Goal: Task Accomplishment & Management: Complete application form

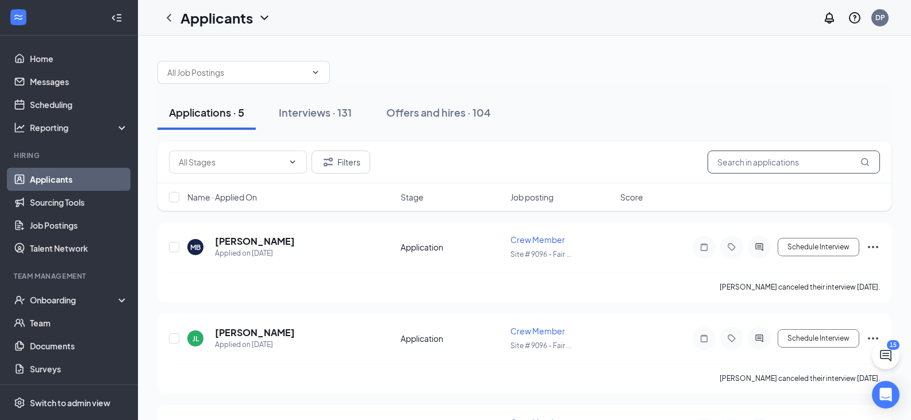
click at [746, 161] on input "text" at bounding box center [793, 162] width 172 height 23
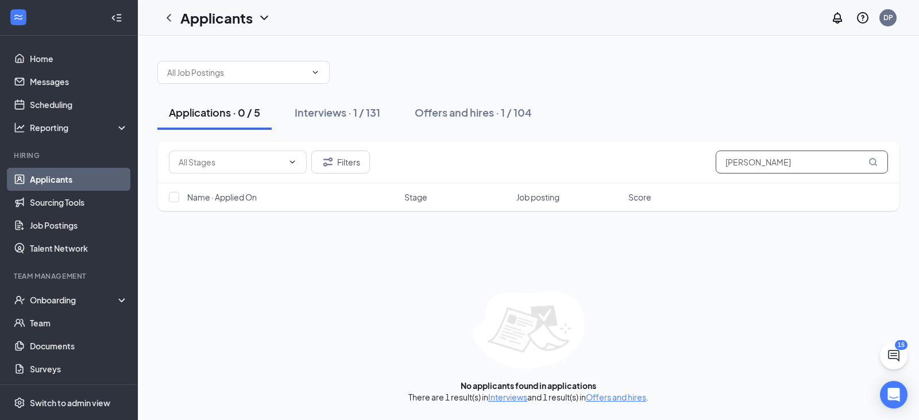
type input "[PERSON_NAME]"
click at [355, 109] on div "Interviews · 0 / 131" at bounding box center [339, 112] width 89 height 14
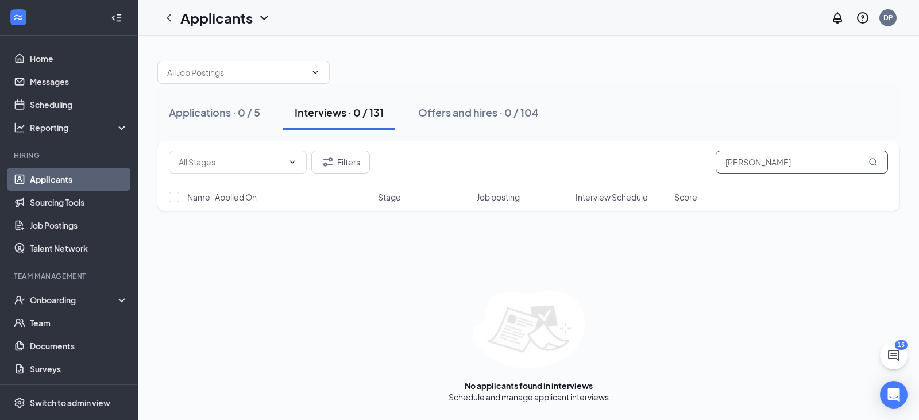
click at [874, 159] on icon "MagnifyingGlass" at bounding box center [872, 161] width 7 height 7
click at [461, 114] on div "Offers and hires · 0 / 104" at bounding box center [478, 112] width 121 height 14
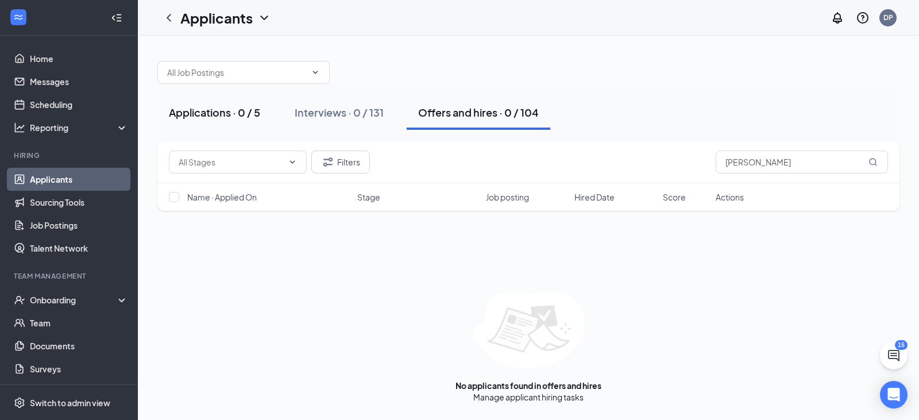
click at [214, 113] on div "Applications · 0 / 5" at bounding box center [214, 112] width 91 height 14
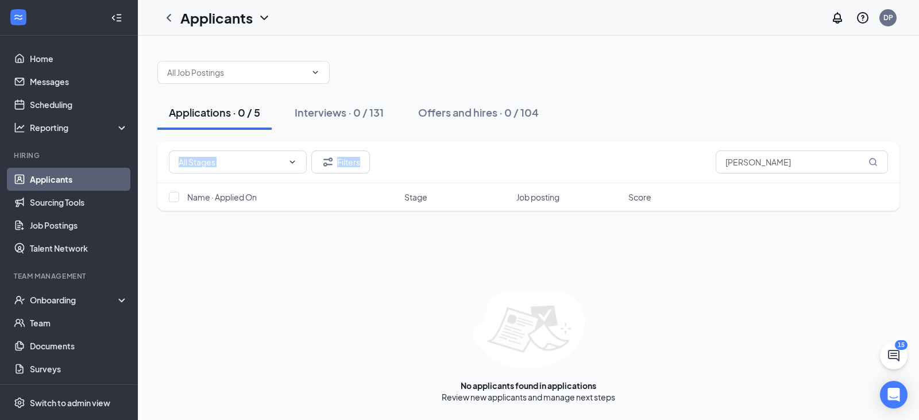
drag, startPoint x: 917, startPoint y: 140, endPoint x: 918, endPoint y: 174, distance: 33.9
click at [918, 174] on div "Applications · 0 / 5 Interviews · 0 / 131 Offers and hires · 0 / 104 Filters [P…" at bounding box center [528, 226] width 781 height 381
click at [319, 111] on div "Interviews · 0 / 131" at bounding box center [339, 112] width 89 height 14
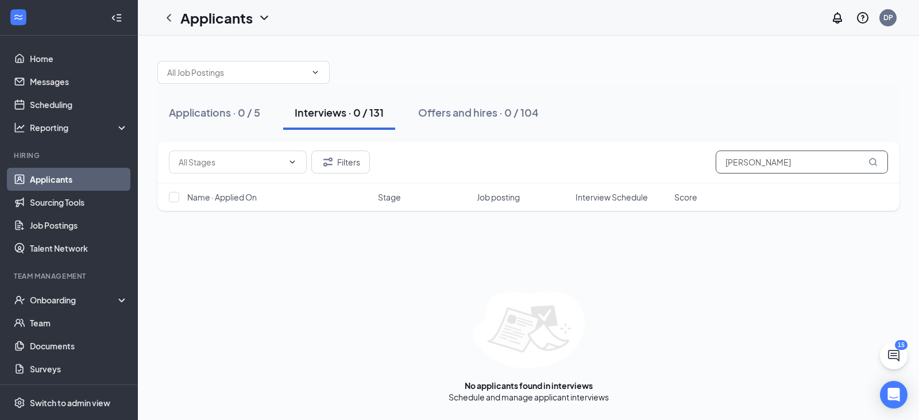
click at [758, 168] on input "[PERSON_NAME]" at bounding box center [802, 162] width 172 height 23
type input "[PERSON_NAME]"
click at [376, 121] on button "Interviews · 0 / 131" at bounding box center [339, 112] width 112 height 34
click at [256, 113] on div "Applications · 0 / 5" at bounding box center [214, 112] width 91 height 14
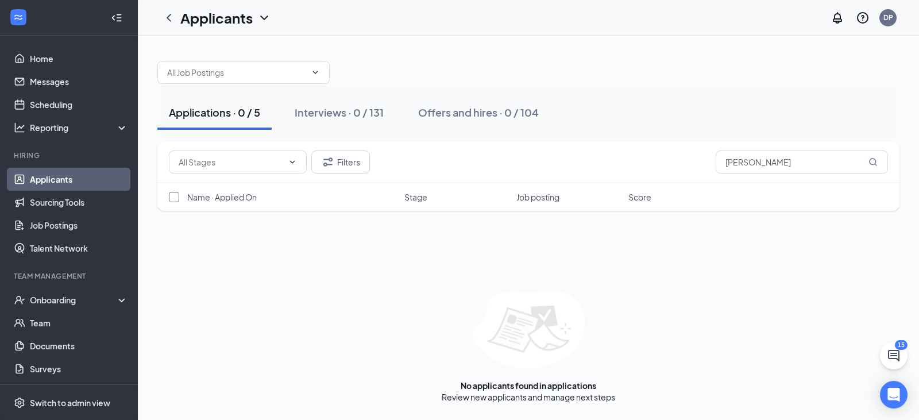
click at [176, 198] on input "checkbox" at bounding box center [174, 197] width 10 height 10
checkbox input "false"
click at [342, 115] on div "Interviews · 0 / 131" at bounding box center [339, 112] width 89 height 14
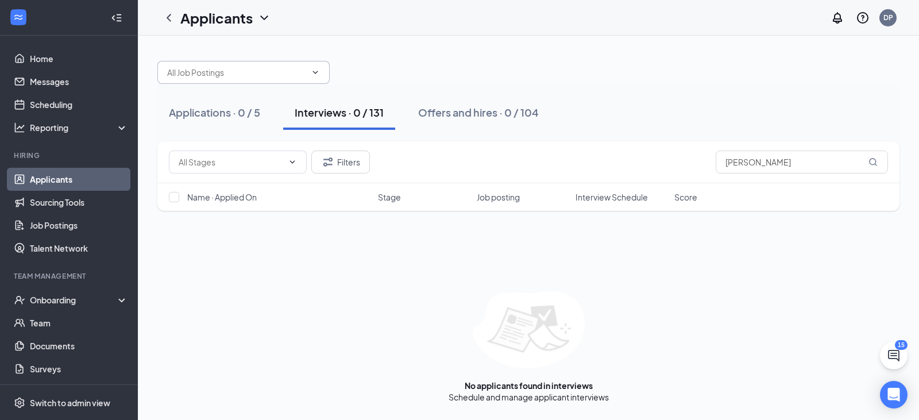
click at [311, 76] on icon "ChevronDown" at bounding box center [315, 72] width 9 height 9
click at [278, 106] on div "Crew Member (Site # 9096 - [GEOGRAPHIC_DATA])" at bounding box center [243, 105] width 172 height 39
type input "Crew Member (Site # 9096 - [GEOGRAPHIC_DATA])"
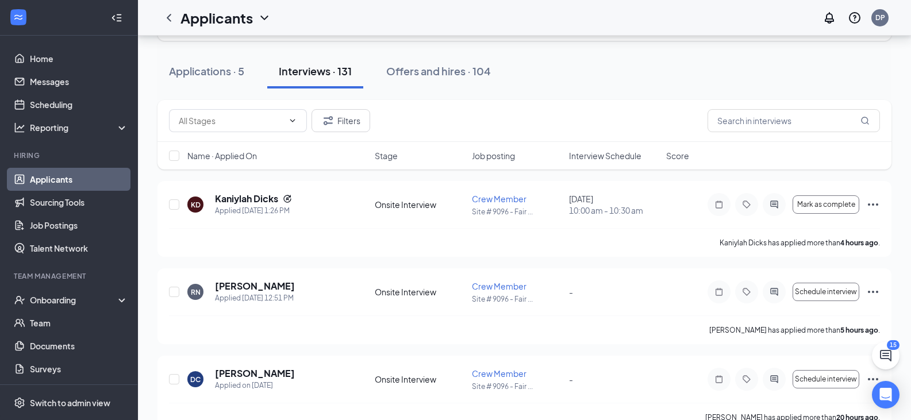
scroll to position [58, 0]
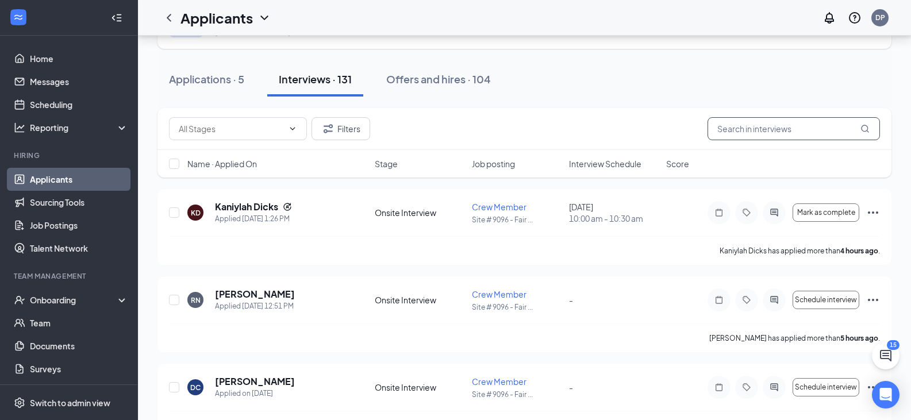
click at [781, 132] on input "text" at bounding box center [793, 128] width 172 height 23
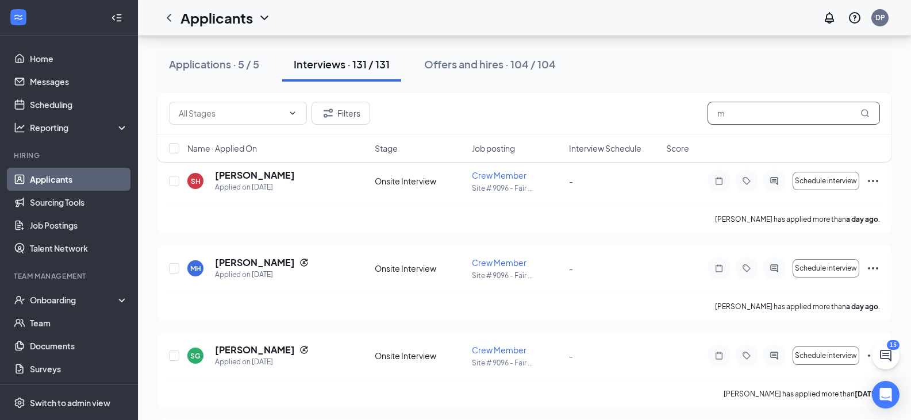
scroll to position [546, 0]
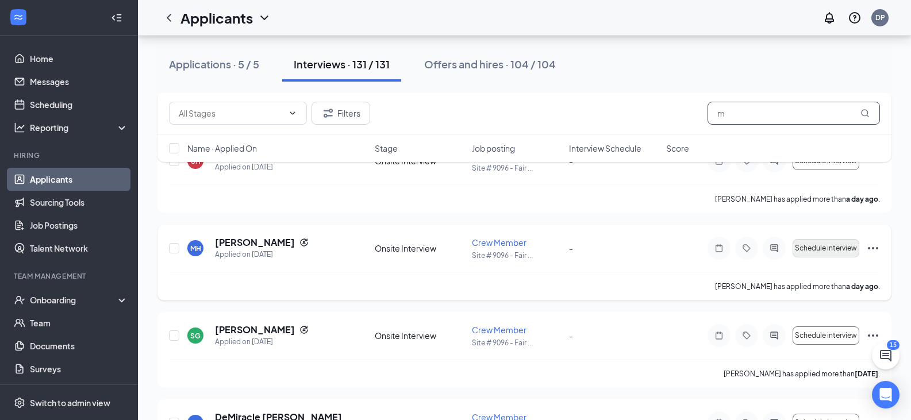
type input "m"
click at [803, 246] on span "Schedule interview" at bounding box center [826, 248] width 62 height 8
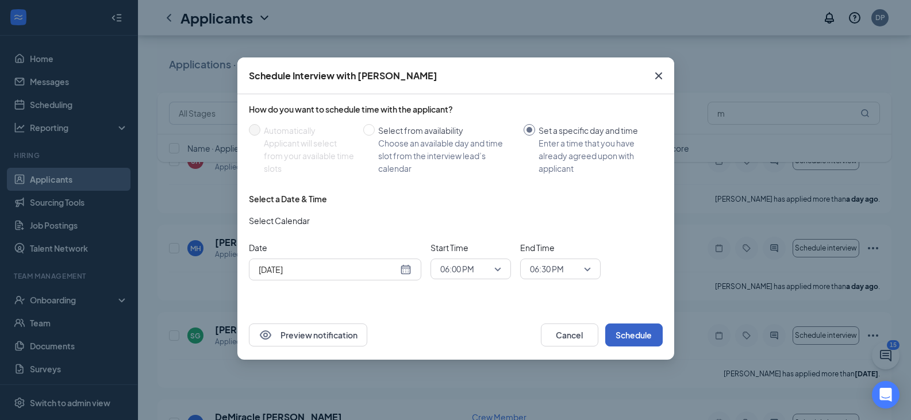
click at [628, 330] on button "Schedule" at bounding box center [633, 334] width 57 height 23
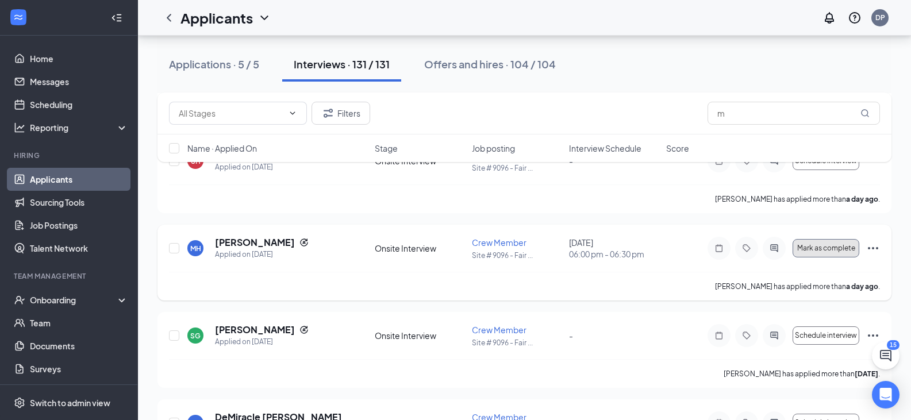
click at [810, 246] on span "Mark as complete" at bounding box center [826, 248] width 58 height 8
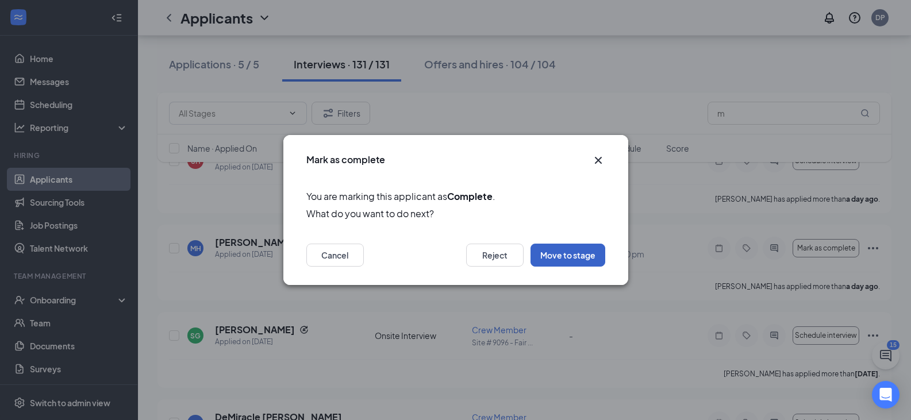
click at [562, 256] on button "Move to stage" at bounding box center [567, 255] width 75 height 23
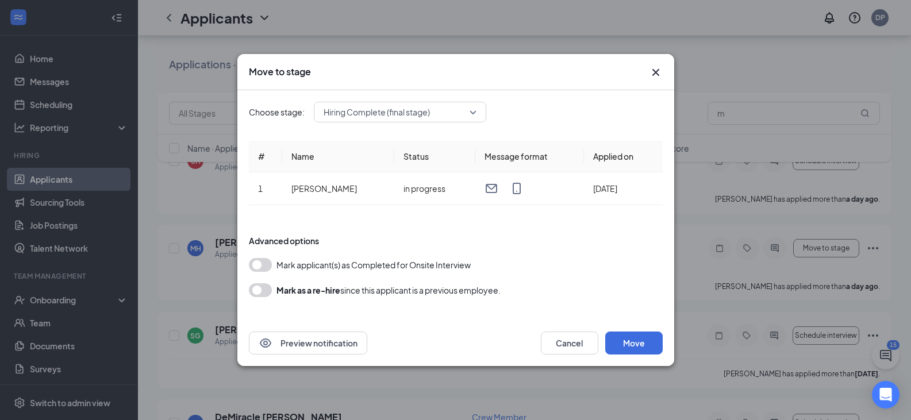
click at [261, 264] on button "button" at bounding box center [260, 265] width 23 height 14
click at [641, 346] on button "Move" at bounding box center [633, 342] width 57 height 23
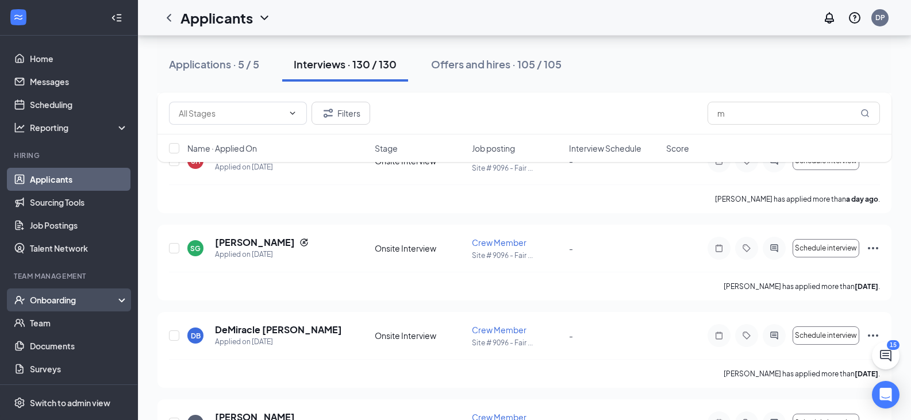
click at [68, 304] on div "Onboarding" at bounding box center [74, 299] width 88 height 11
click at [53, 322] on link "Overview" at bounding box center [79, 322] width 98 height 23
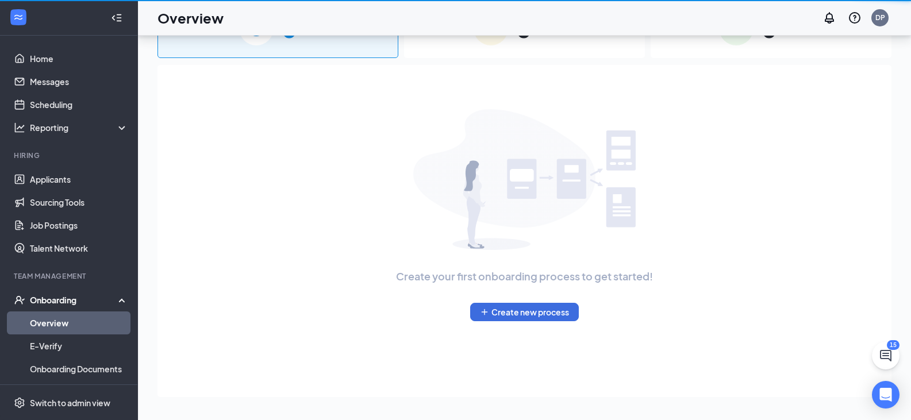
scroll to position [52, 0]
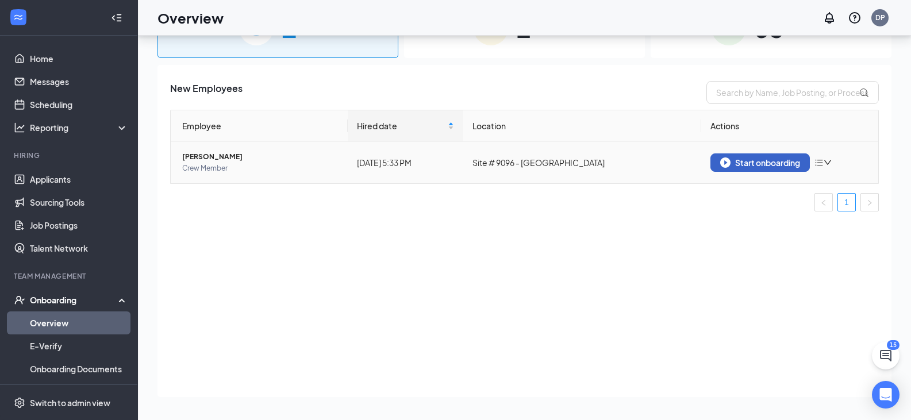
click at [780, 160] on div "Start onboarding" at bounding box center [760, 162] width 80 height 10
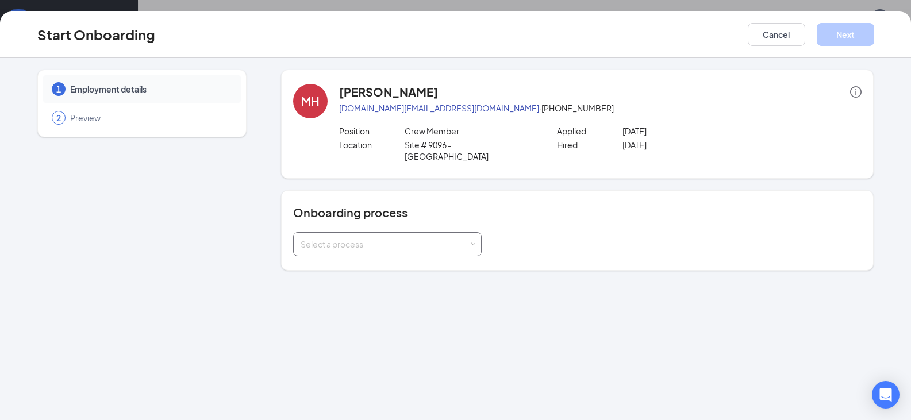
click at [471, 242] on span at bounding box center [473, 244] width 5 height 5
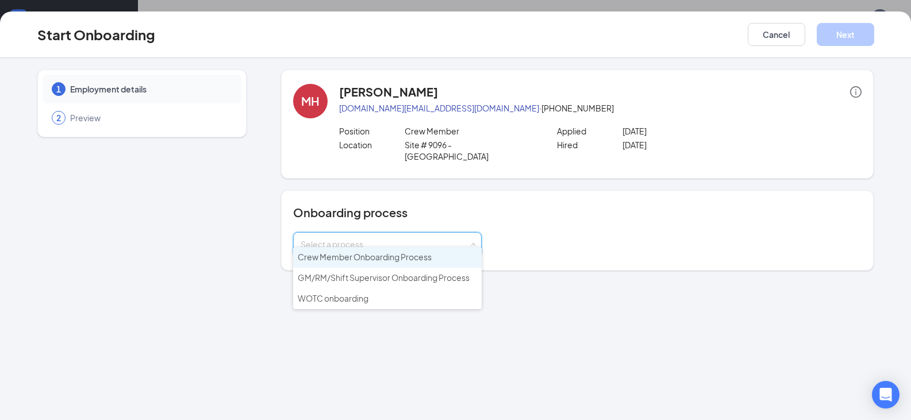
click at [364, 260] on span "Crew Member Onboarding Process" at bounding box center [365, 257] width 134 height 10
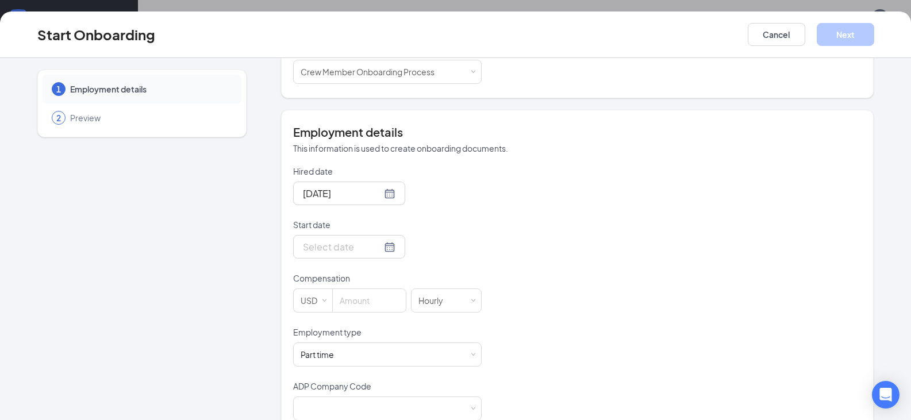
scroll to position [175, 0]
click at [377, 237] on div at bounding box center [349, 244] width 92 height 14
click at [607, 240] on div "Hired date [DATE] Start date [DATE] Su Mo Tu We Th Fr Sa 27 28 29 30 31 1 2 3 4…" at bounding box center [577, 290] width 568 height 255
click at [378, 237] on div at bounding box center [349, 244] width 92 height 14
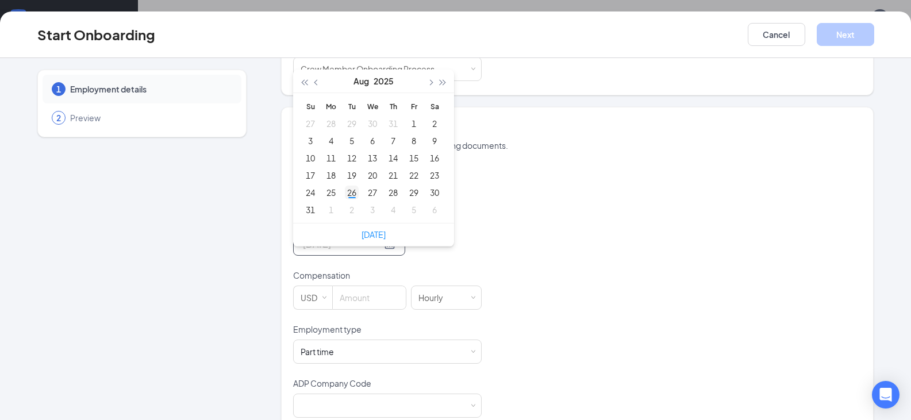
type input "[DATE]"
click at [345, 186] on div "26" at bounding box center [352, 193] width 14 height 14
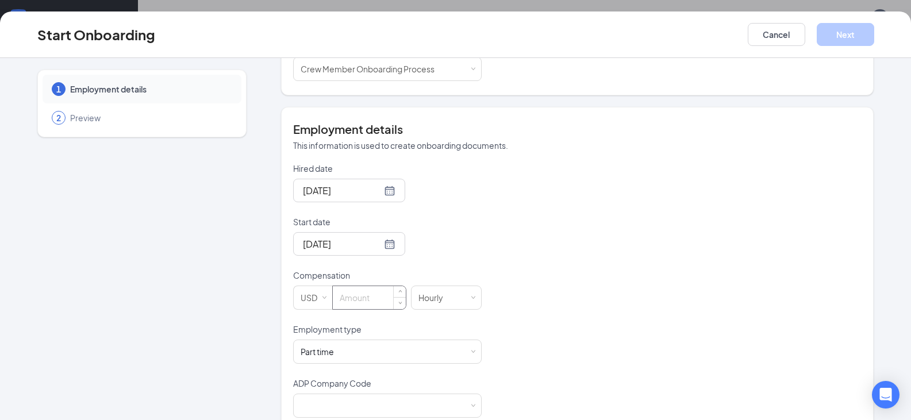
click at [349, 287] on input at bounding box center [369, 297] width 73 height 23
type input "14.25"
click at [345, 394] on div at bounding box center [387, 405] width 174 height 23
click at [347, 371] on li "B6X - Wenmarr Management Company LLC" at bounding box center [382, 370] width 188 height 19
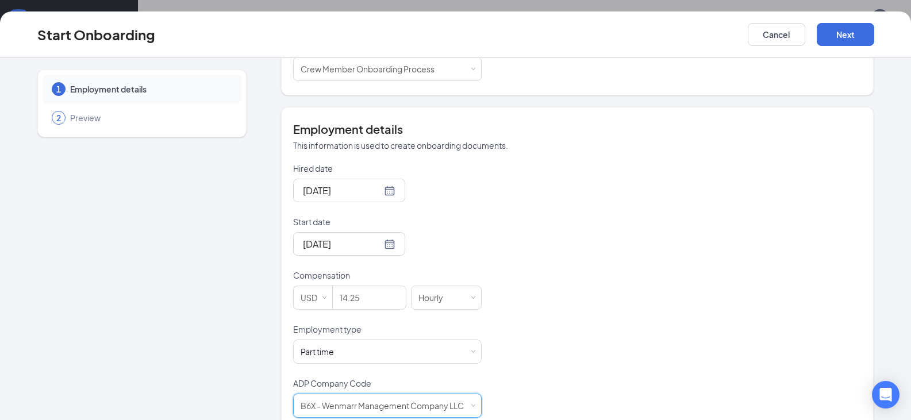
click at [697, 339] on div "Hired date [DATE] Start date [DATE] [DATE] Su Mo Tu We Th Fr Sa 27 28 29 30 31 …" at bounding box center [577, 290] width 568 height 255
click at [841, 33] on button "Next" at bounding box center [844, 34] width 57 height 23
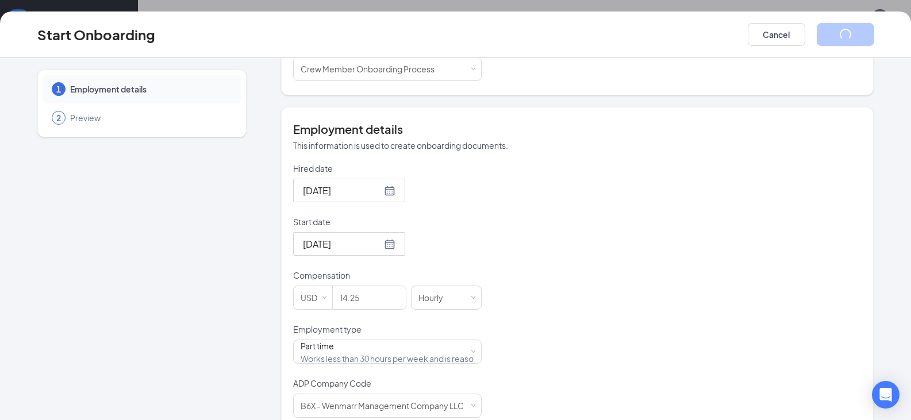
scroll to position [0, 0]
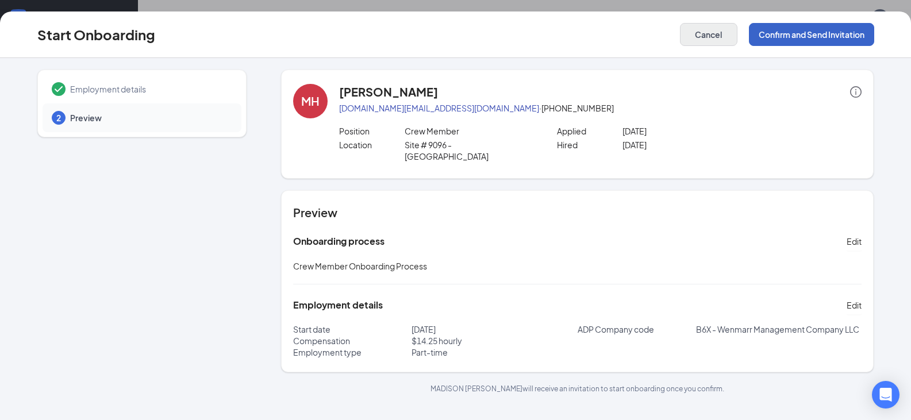
click at [802, 32] on button "Confirm and Send Invitation" at bounding box center [811, 34] width 125 height 23
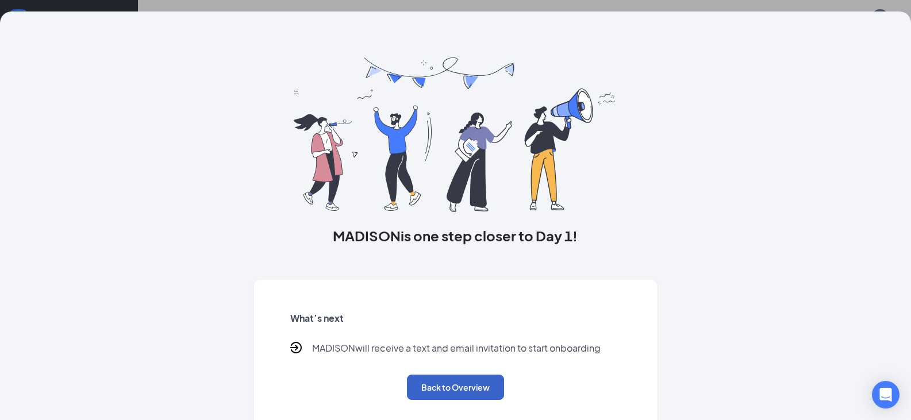
click at [448, 392] on button "Back to Overview" at bounding box center [455, 387] width 97 height 25
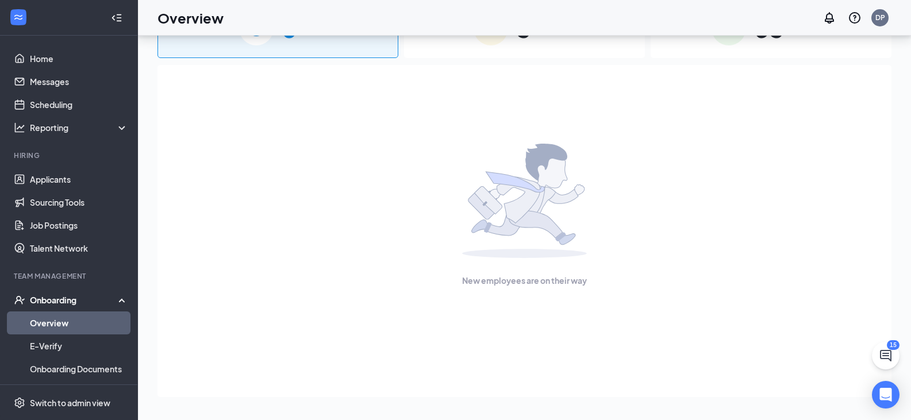
click at [57, 325] on link "Overview" at bounding box center [79, 322] width 98 height 23
drag, startPoint x: 59, startPoint y: 341, endPoint x: 73, endPoint y: 340, distance: 13.9
click at [60, 341] on link "E-Verify" at bounding box center [79, 345] width 98 height 23
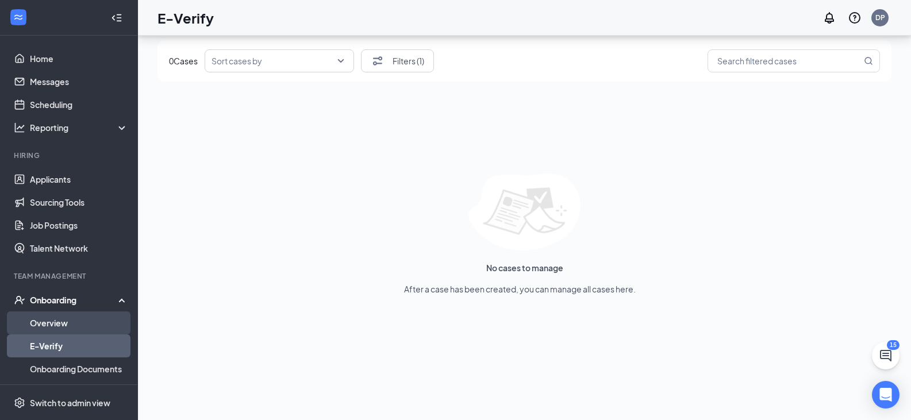
click at [43, 324] on link "Overview" at bounding box center [79, 322] width 98 height 23
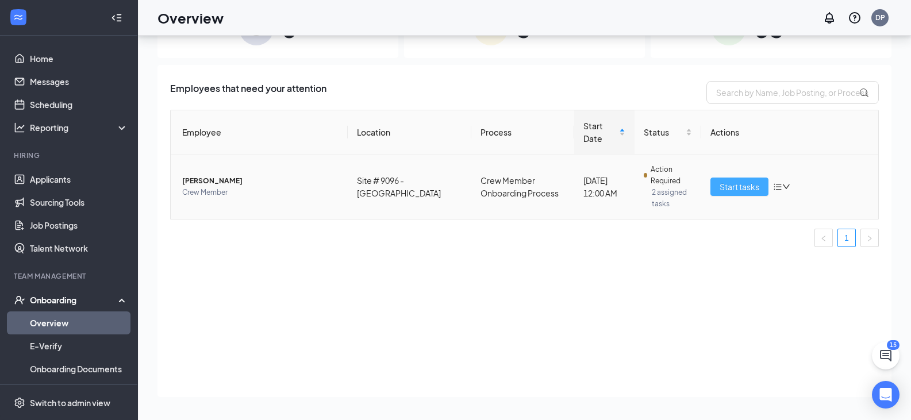
click at [741, 180] on button "Start tasks" at bounding box center [739, 187] width 58 height 18
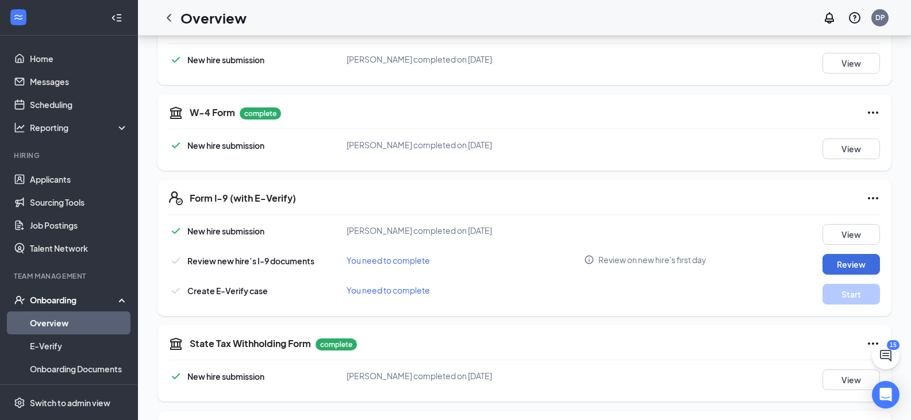
scroll to position [209, 0]
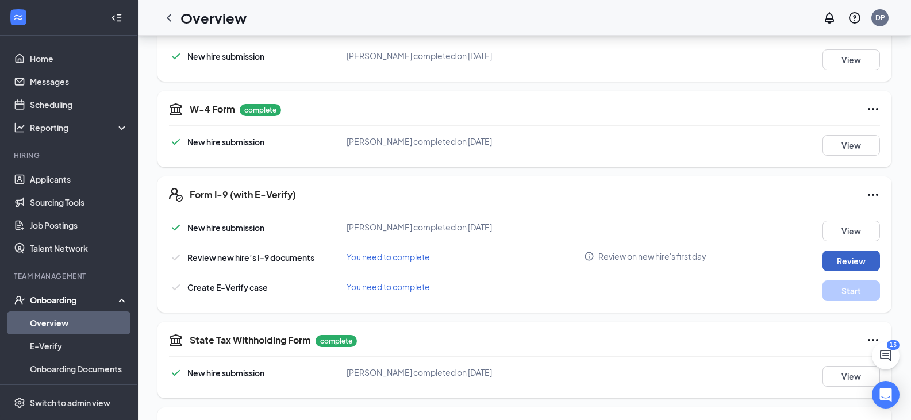
click at [842, 262] on button "Review" at bounding box center [850, 260] width 57 height 21
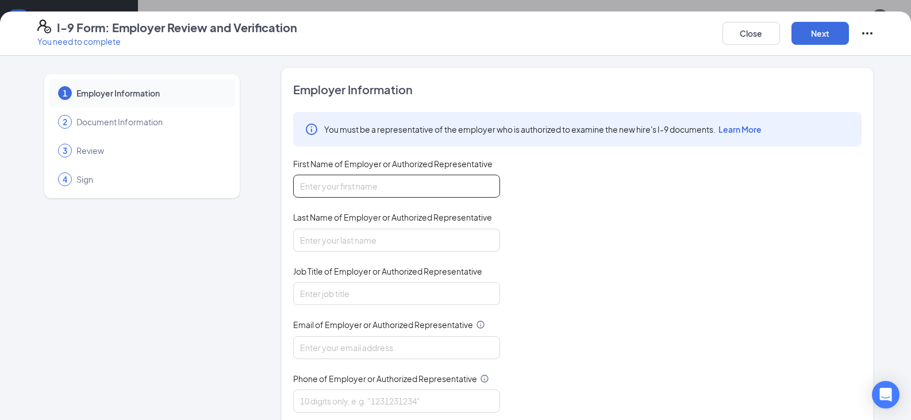
click at [345, 183] on input "First Name of Employer or Authorized Representative" at bounding box center [396, 186] width 207 height 23
type input "[PERSON_NAME]"
click at [333, 236] on input "Last Name of Employer or Authorized Representative" at bounding box center [396, 240] width 207 height 23
type input "[PERSON_NAME]"
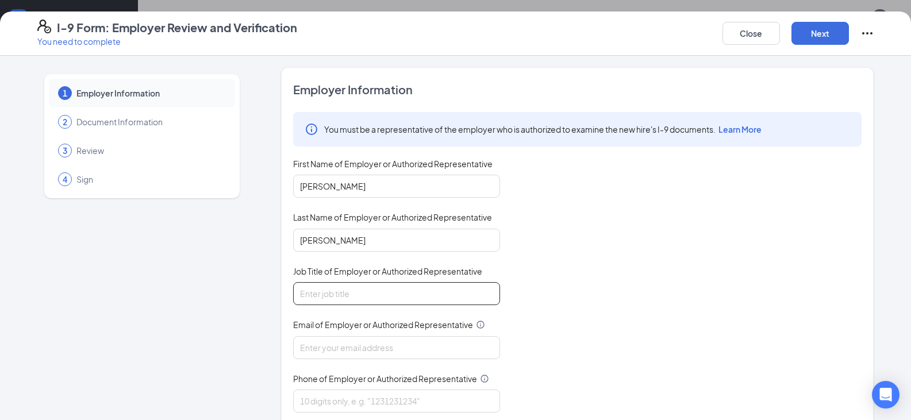
click at [341, 292] on input "Job Title of Employer or Authorized Representative" at bounding box center [396, 293] width 207 height 23
type input "G M"
click at [346, 347] on input "Email of Employer or Authorized Representative" at bounding box center [396, 347] width 207 height 23
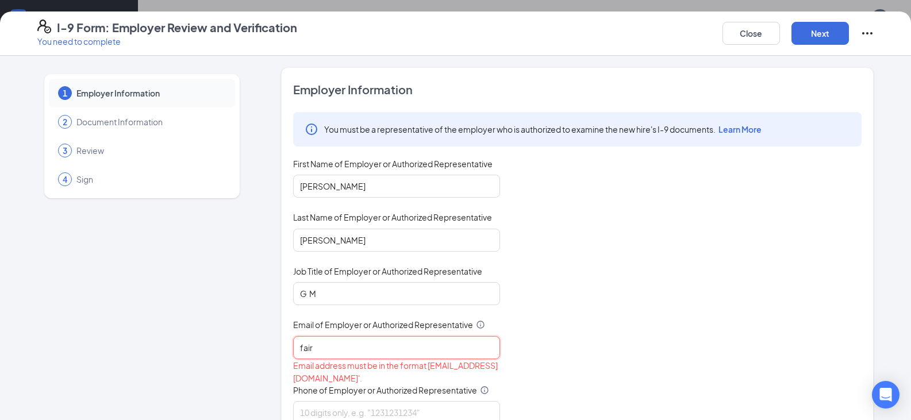
type input "[EMAIL_ADDRESS][DOMAIN_NAME]"
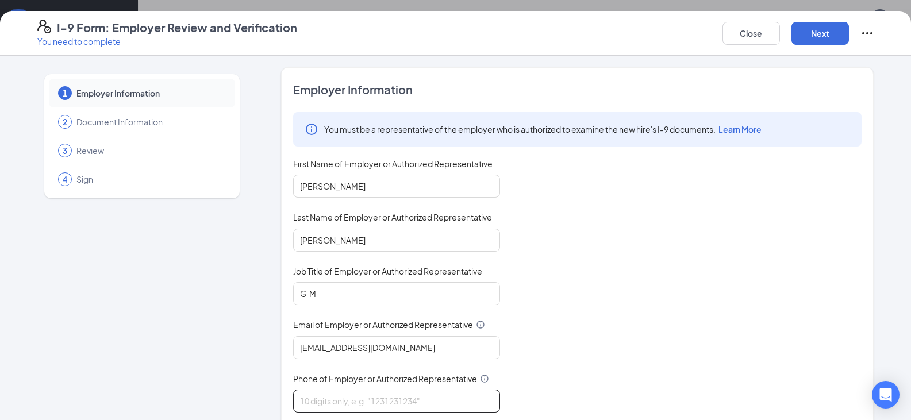
click at [381, 394] on input "Phone of Employer or Authorized Representative" at bounding box center [396, 401] width 207 height 23
type input "7709694608"
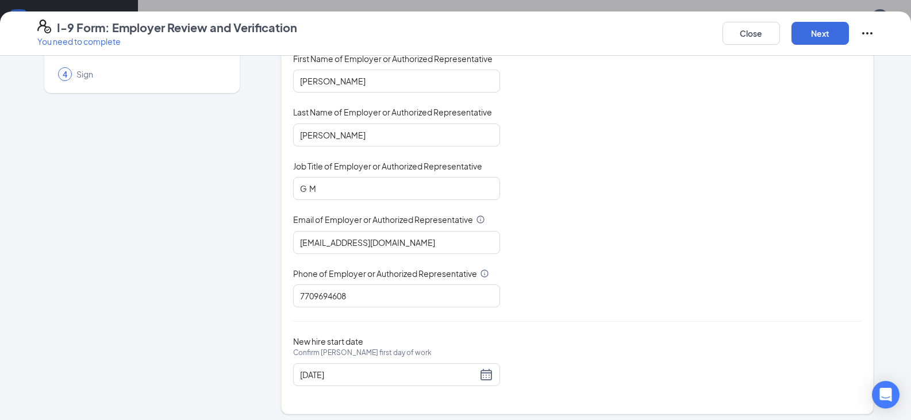
scroll to position [111, 0]
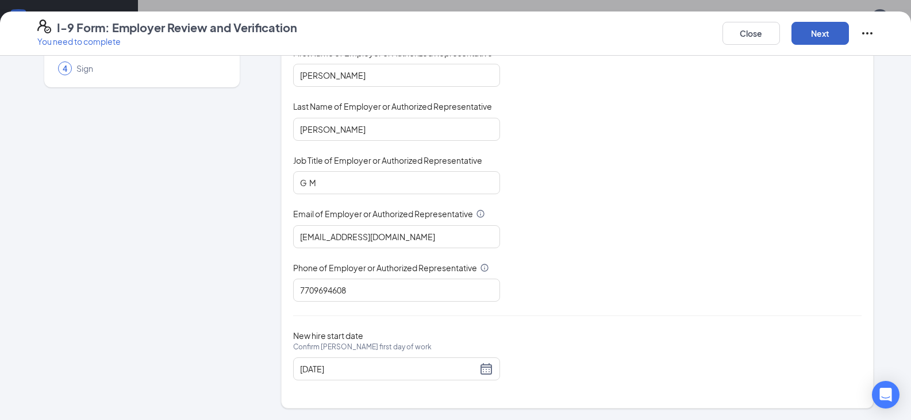
click at [806, 34] on button "Next" at bounding box center [819, 33] width 57 height 23
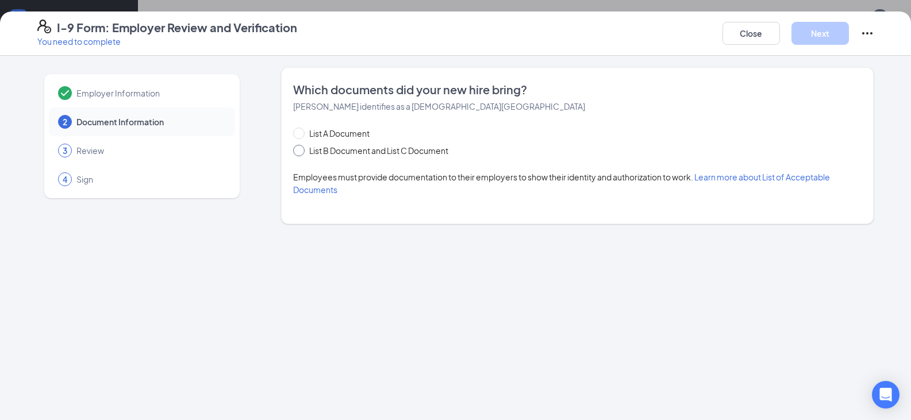
click at [299, 151] on input "List B Document and List C Document" at bounding box center [297, 149] width 8 height 8
radio input "true"
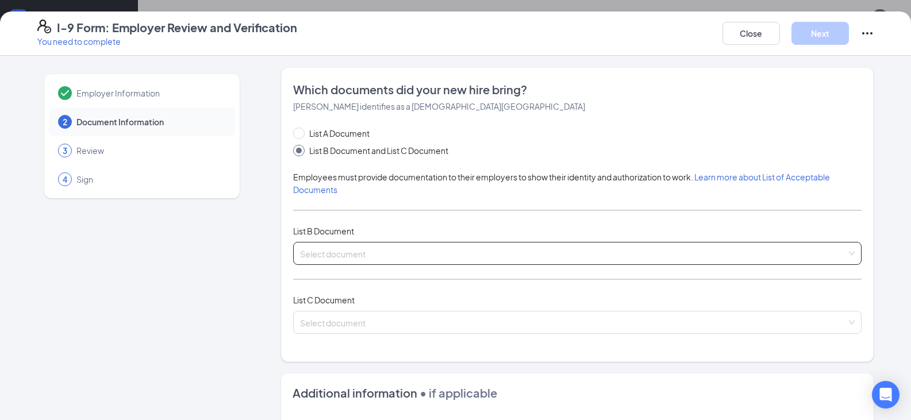
click at [315, 247] on div "Select document List B Documents Driver’s License issued by U.S State or outlyi…" at bounding box center [577, 253] width 568 height 23
click at [352, 254] on div "Select document Voter registration card U.S. military card or draft record Mili…" at bounding box center [577, 253] width 568 height 23
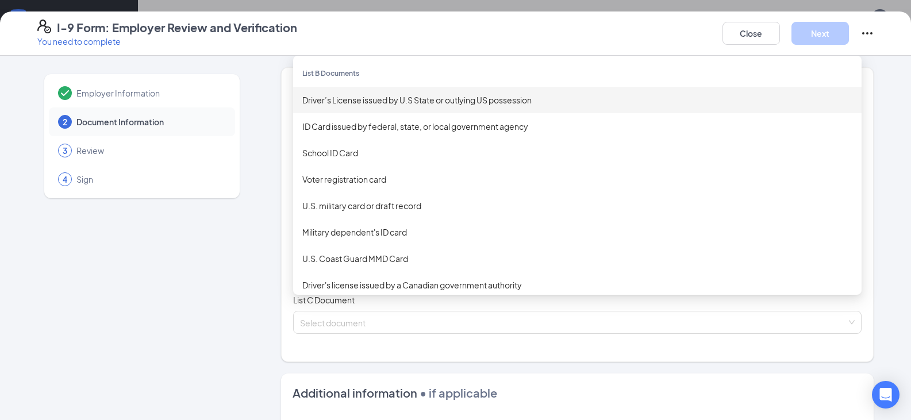
click at [308, 101] on div "Driver’s License issued by U.S State or outlying US possession" at bounding box center [577, 100] width 550 height 13
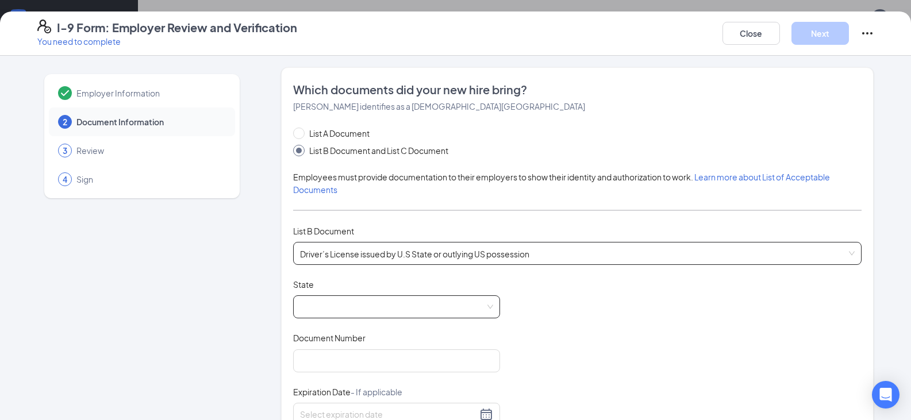
click at [315, 299] on span at bounding box center [396, 307] width 193 height 22
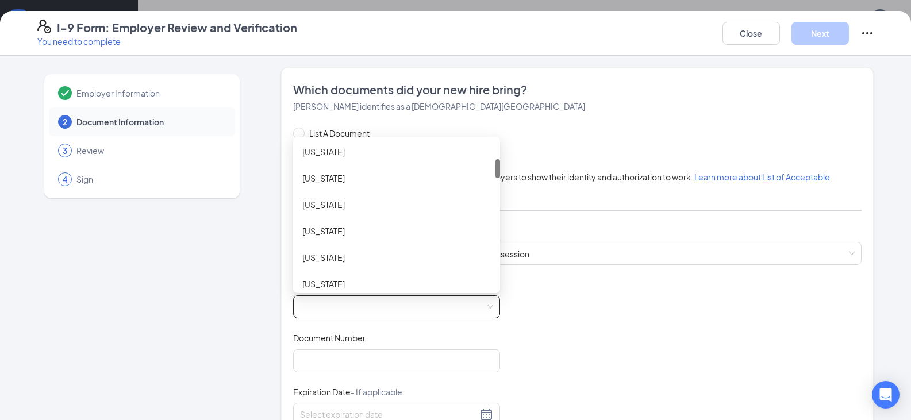
scroll to position [173, 0]
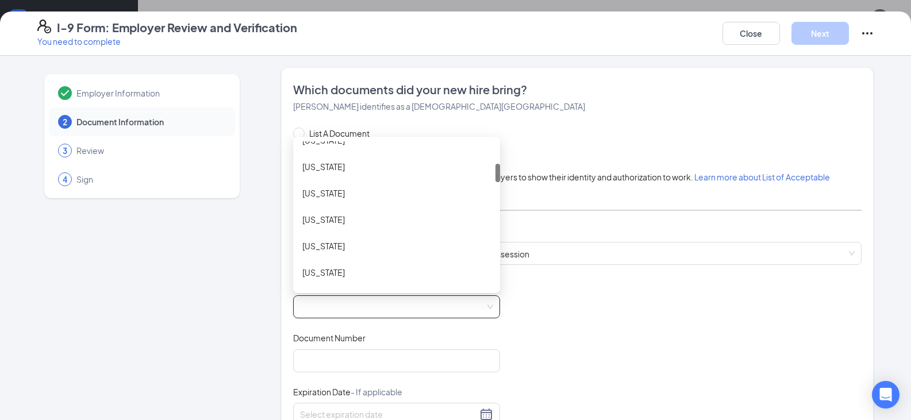
click at [495, 176] on div at bounding box center [497, 173] width 5 height 18
click at [346, 270] on div "[US_STATE]" at bounding box center [396, 272] width 188 height 13
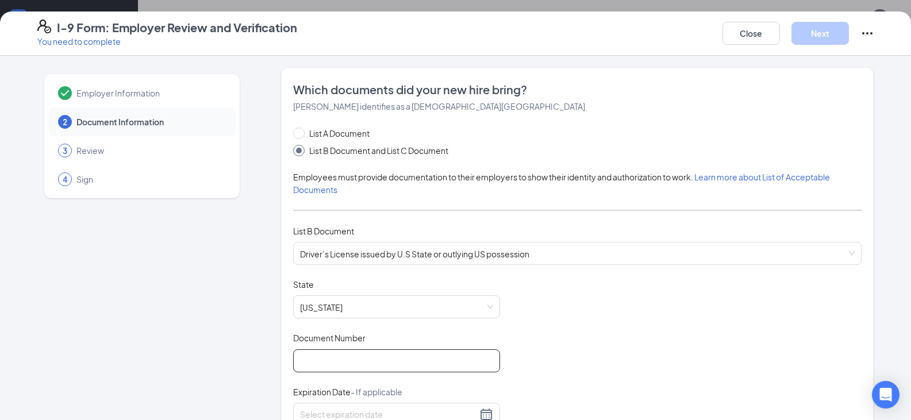
click at [313, 357] on input "Document Number" at bounding box center [396, 360] width 207 height 23
type input "059001296"
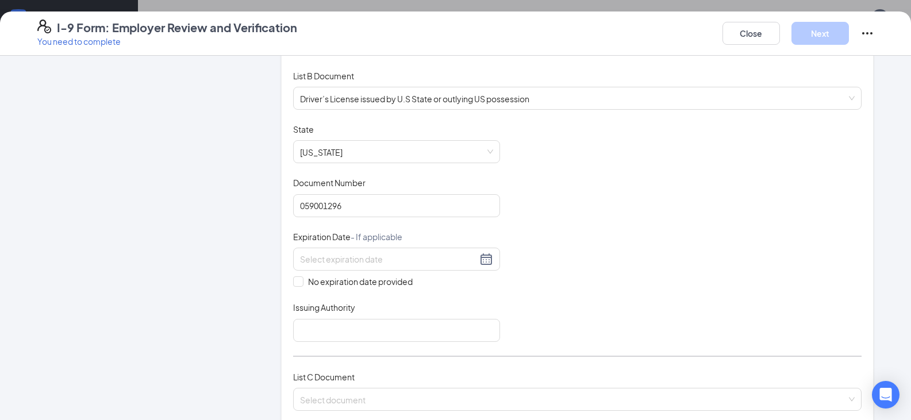
scroll to position [162, 0]
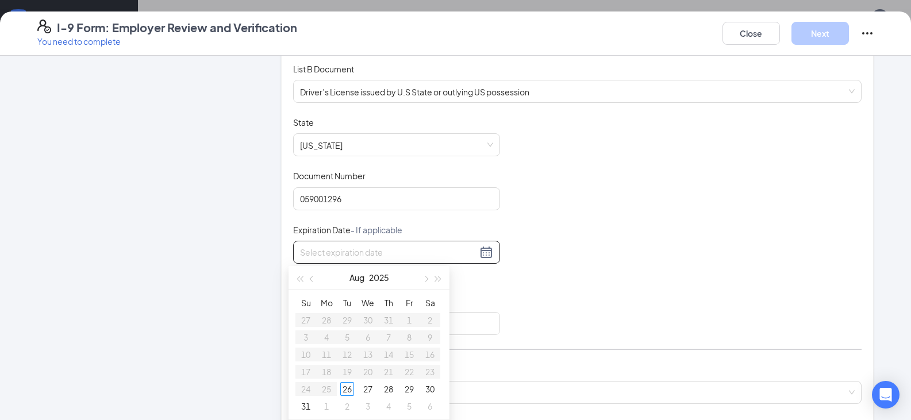
click at [317, 256] on input at bounding box center [388, 252] width 177 height 13
type input "[DATE]"
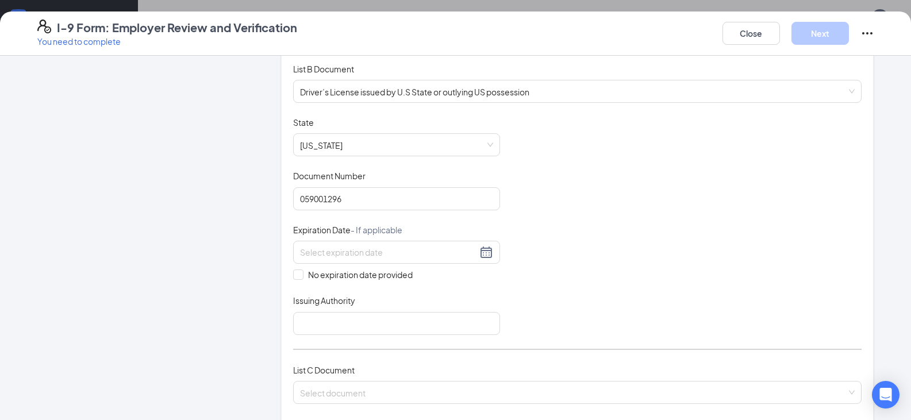
click at [597, 250] on div "Document Title Driver’s License issued by U.S State or outlying US possession S…" at bounding box center [577, 226] width 568 height 218
click at [361, 246] on input at bounding box center [388, 252] width 177 height 13
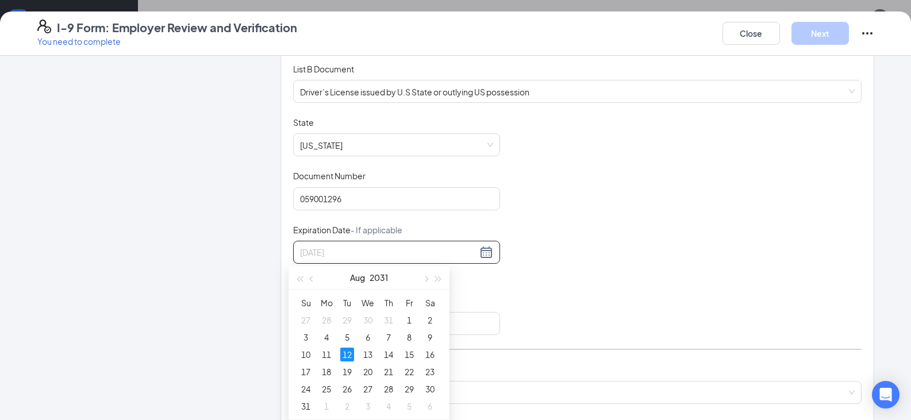
drag, startPoint x: 343, startPoint y: 353, endPoint x: 346, endPoint y: 358, distance: 5.9
click at [346, 358] on div "12" at bounding box center [347, 355] width 14 height 14
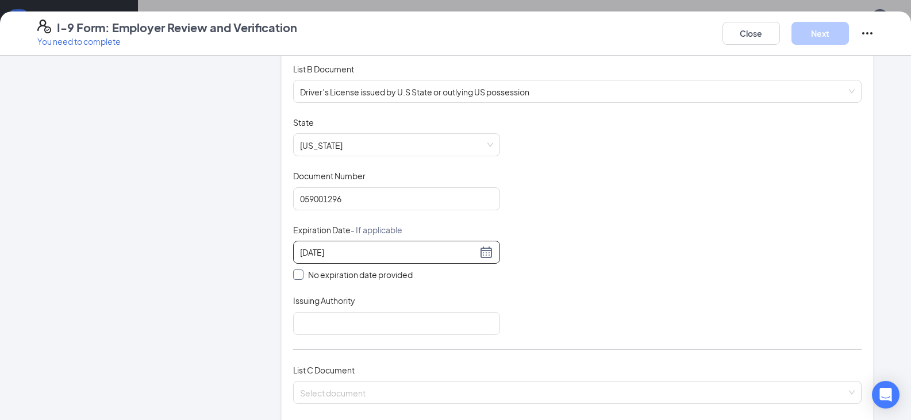
type input "[DATE]"
click at [298, 276] on span at bounding box center [298, 274] width 10 height 10
click at [298, 276] on input "No expiration date provided" at bounding box center [297, 273] width 8 height 8
checkbox input "true"
click at [294, 278] on input "No expiration date provided" at bounding box center [297, 276] width 8 height 8
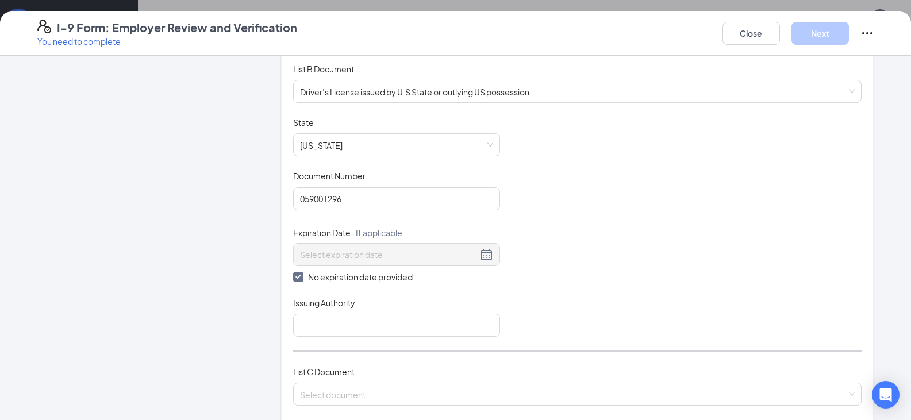
checkbox input "false"
click at [304, 258] on input at bounding box center [388, 252] width 177 height 13
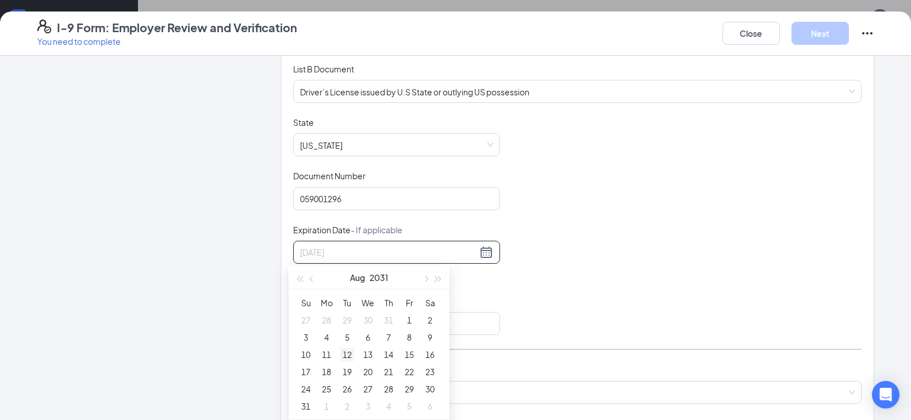
type input "[DATE]"
click at [349, 357] on div "12" at bounding box center [347, 355] width 14 height 14
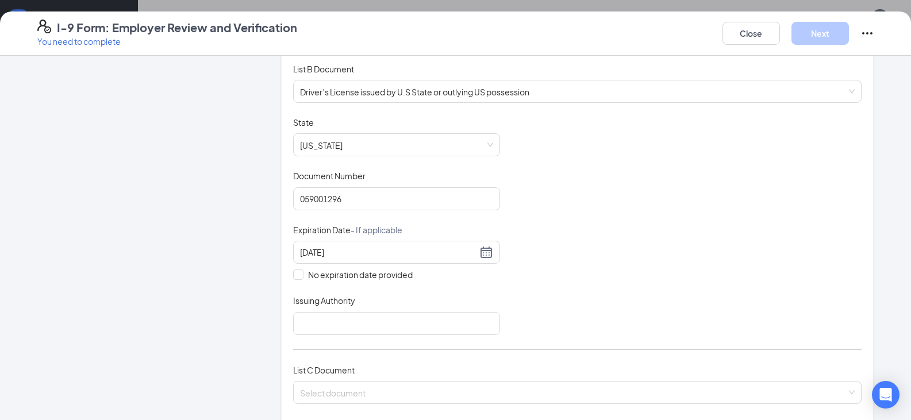
click at [661, 315] on div "Document Title Driver’s License issued by U.S State or outlying US possession S…" at bounding box center [577, 226] width 568 height 218
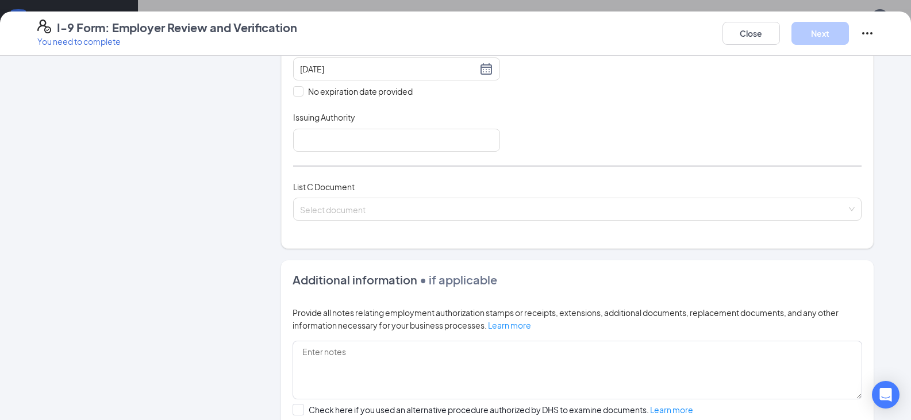
scroll to position [360, 0]
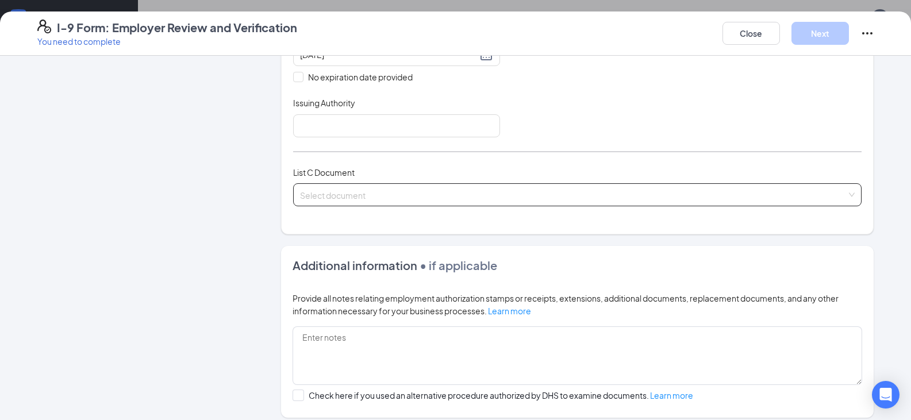
click at [849, 200] on div "Select document" at bounding box center [577, 194] width 568 height 23
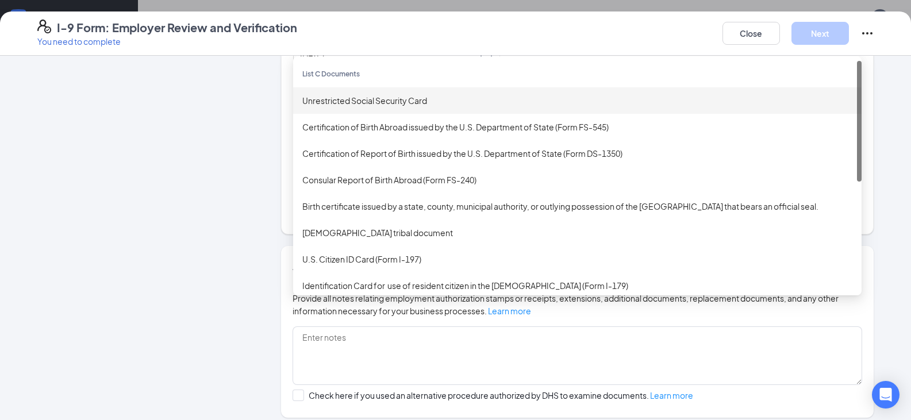
click at [303, 102] on div "Unrestricted Social Security Card" at bounding box center [577, 100] width 550 height 13
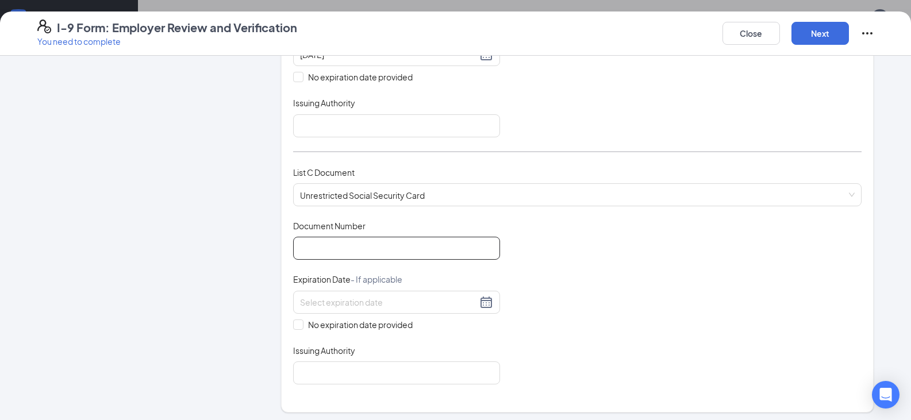
click at [308, 242] on input "Document Number" at bounding box center [396, 248] width 207 height 23
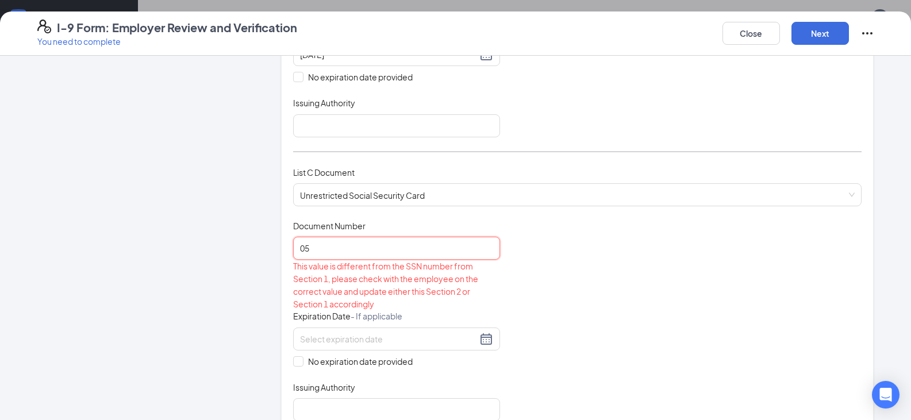
type input "0"
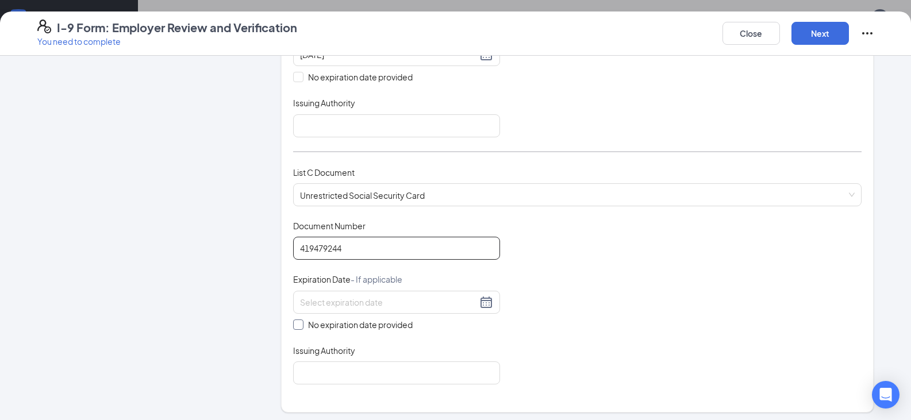
type input "419479244"
click at [295, 325] on input "No expiration date provided" at bounding box center [297, 323] width 8 height 8
checkbox input "true"
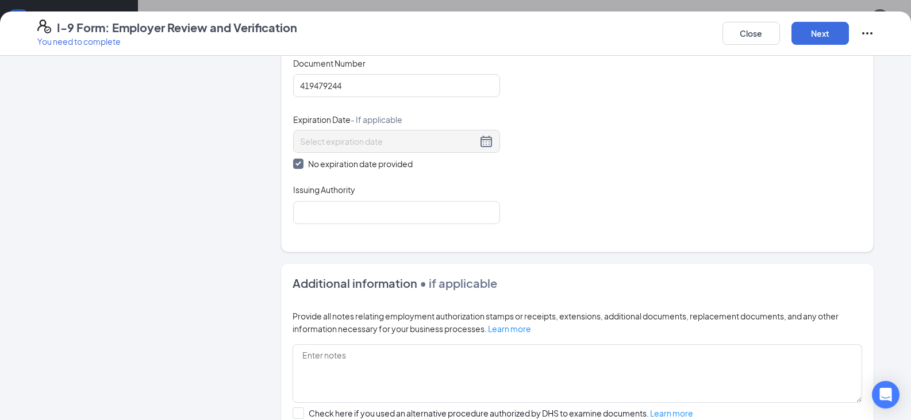
scroll to position [526, 0]
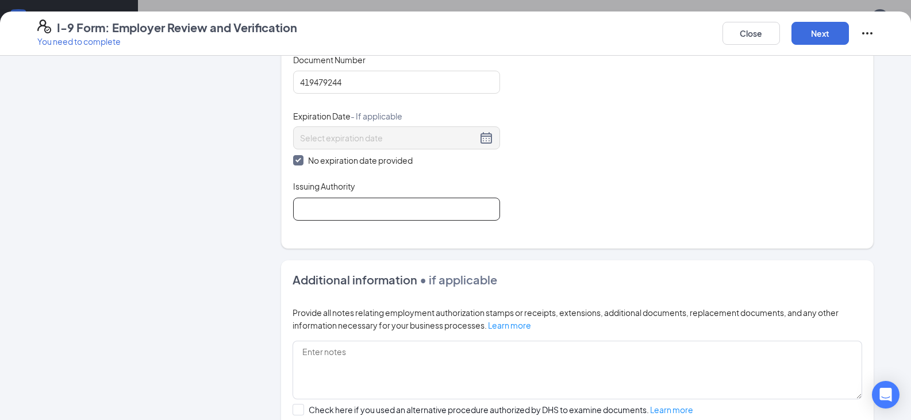
click at [346, 210] on input "Issuing Authority" at bounding box center [396, 209] width 207 height 23
type input "Fed Gov"
click at [723, 215] on div "Document Title Unrestricted Social Security Card Document Number 419479244 Expi…" at bounding box center [577, 137] width 568 height 167
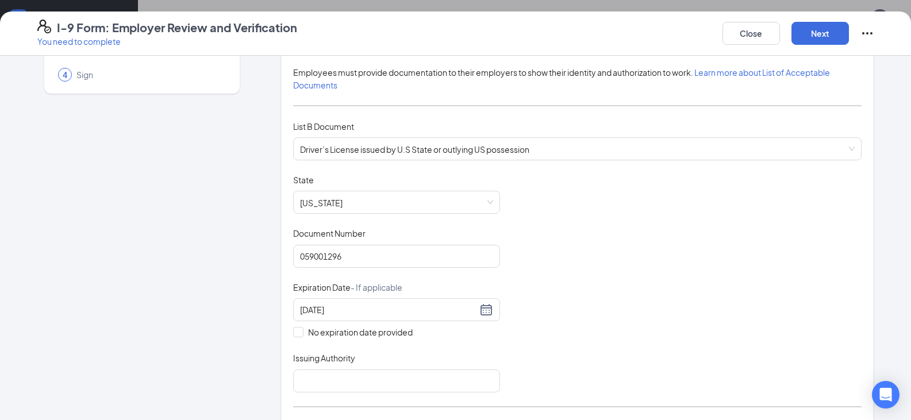
scroll to position [36, 0]
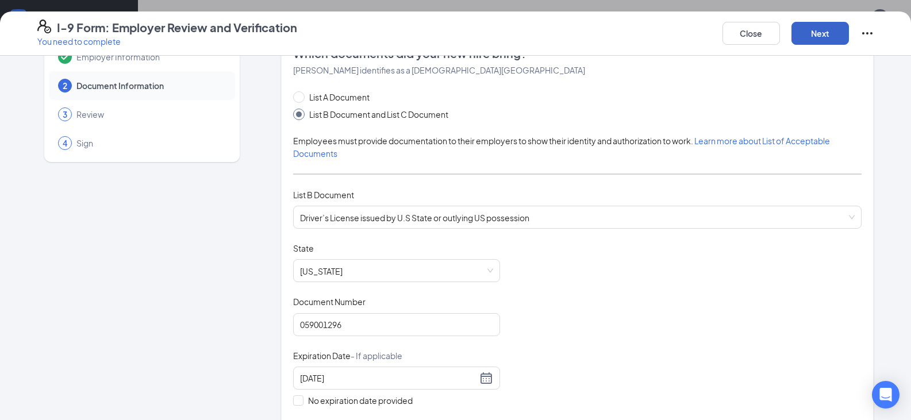
click at [833, 34] on button "Next" at bounding box center [819, 33] width 57 height 23
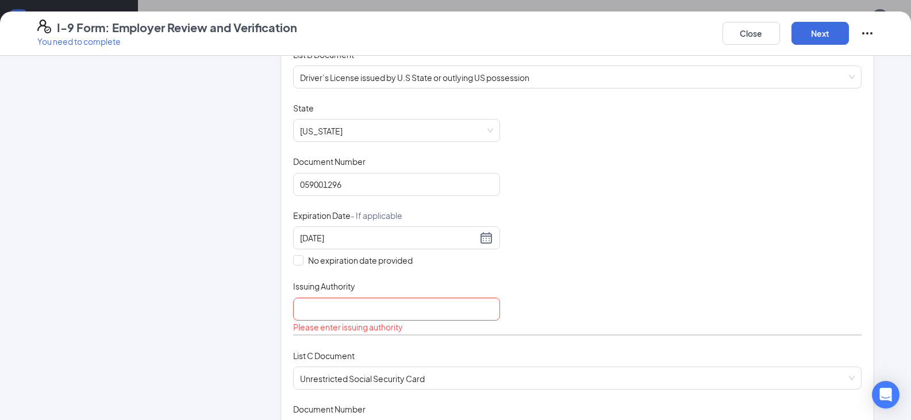
scroll to position [188, 0]
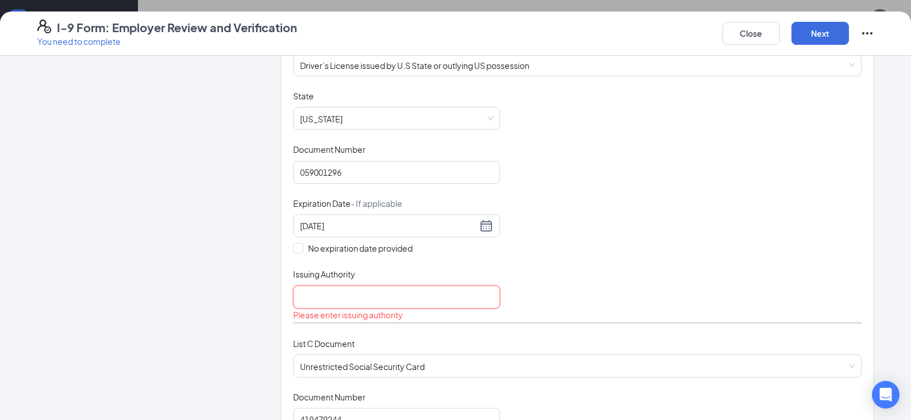
click at [336, 290] on input "Issuing Authority" at bounding box center [396, 297] width 207 height 23
type input "[US_STATE]"
click at [659, 274] on div "Document Title Driver’s License issued by U.S State or outlying US possession S…" at bounding box center [577, 199] width 568 height 218
click at [811, 37] on button "Next" at bounding box center [819, 33] width 57 height 23
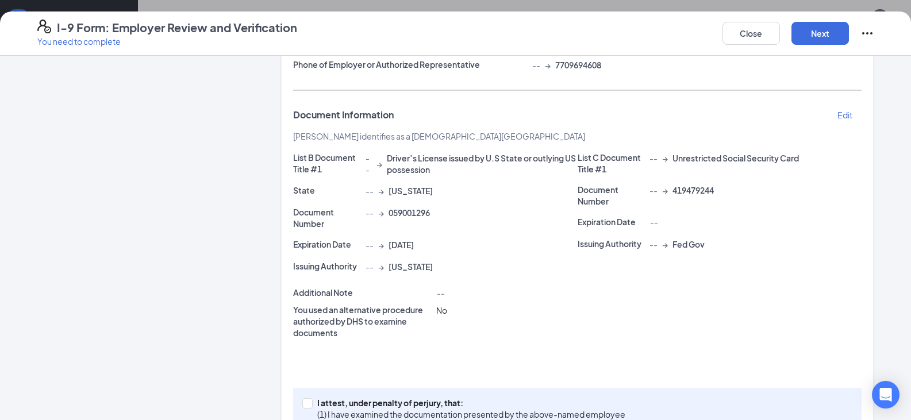
scroll to position [246, 0]
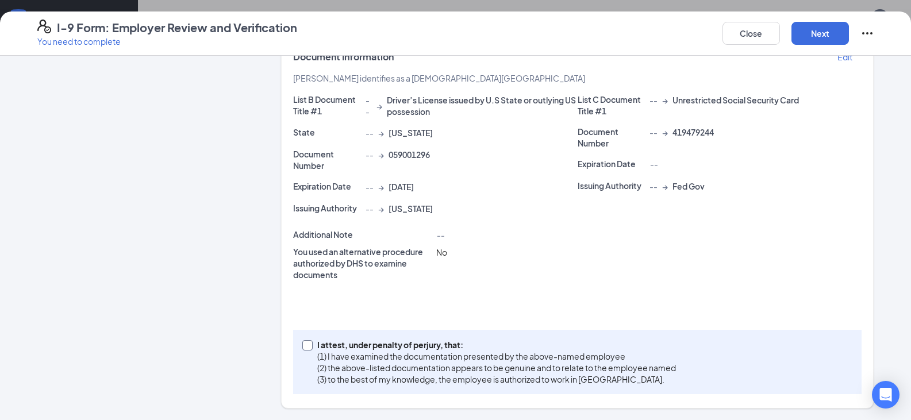
click at [302, 346] on input "I attest, under penalty of [PERSON_NAME], that: (1) I have examined the documen…" at bounding box center [306, 344] width 8 height 8
checkbox input "true"
click at [834, 32] on button "Next" at bounding box center [819, 33] width 57 height 23
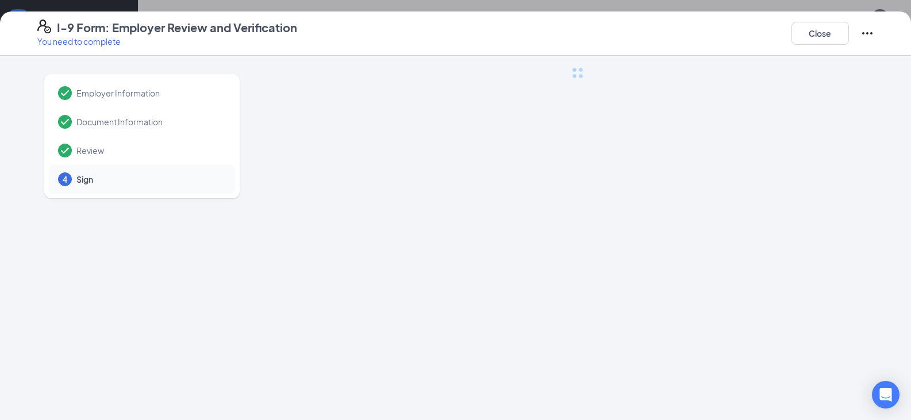
scroll to position [0, 0]
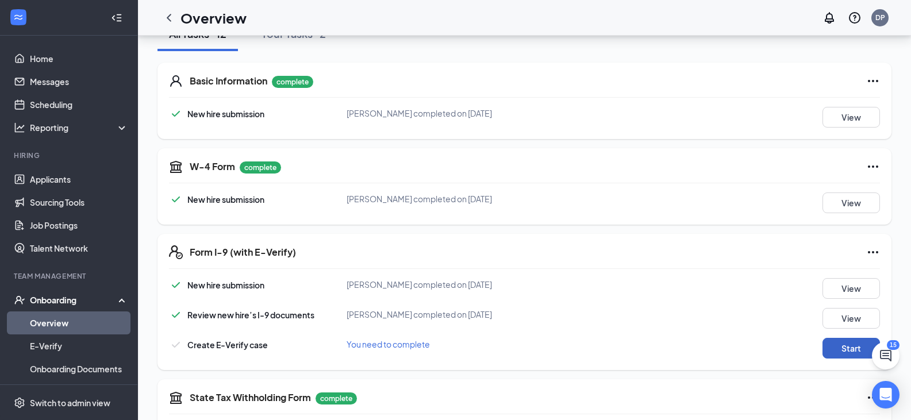
click at [842, 346] on button "Start" at bounding box center [850, 348] width 57 height 21
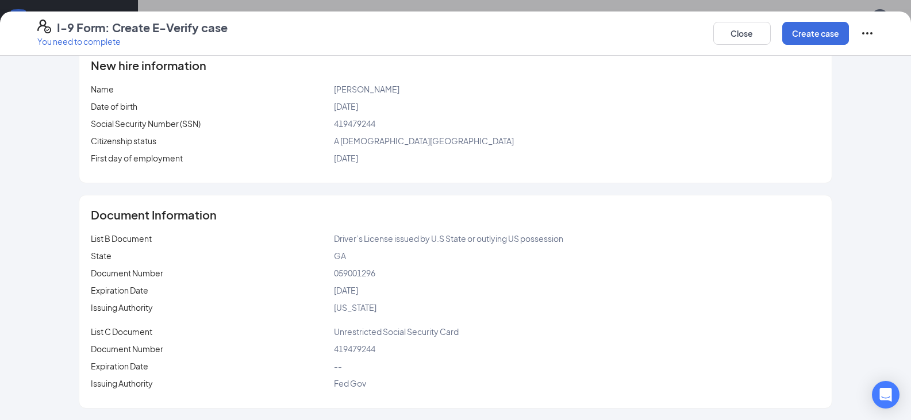
scroll to position [42, 0]
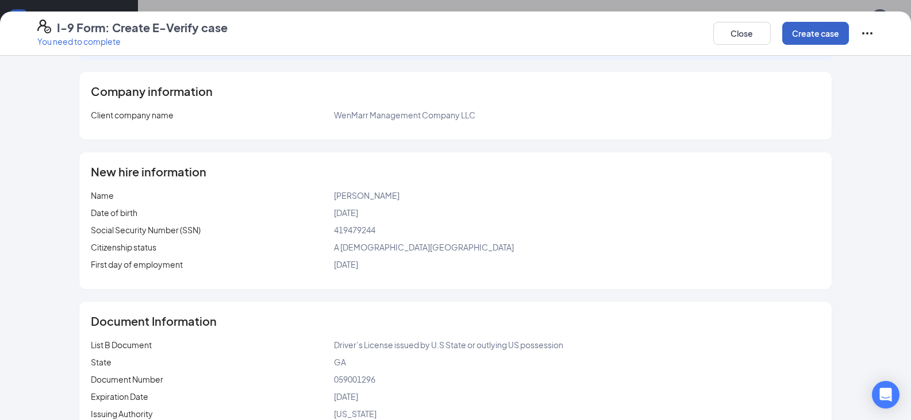
click at [833, 36] on button "Create case" at bounding box center [815, 33] width 67 height 23
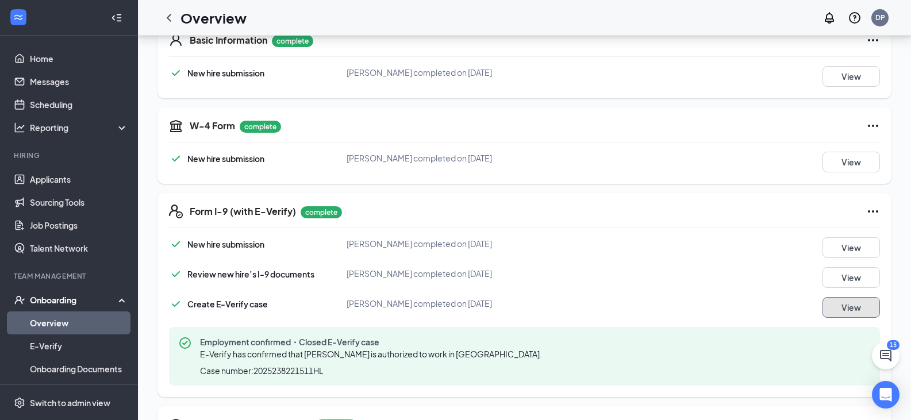
scroll to position [137, 0]
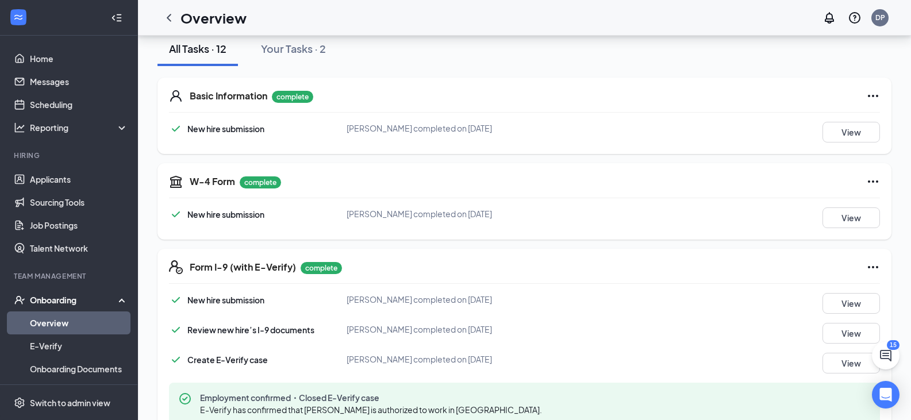
click at [85, 299] on div "Onboarding" at bounding box center [74, 299] width 88 height 11
click at [49, 323] on link "Team" at bounding box center [79, 322] width 98 height 23
